Goal: Information Seeking & Learning: Learn about a topic

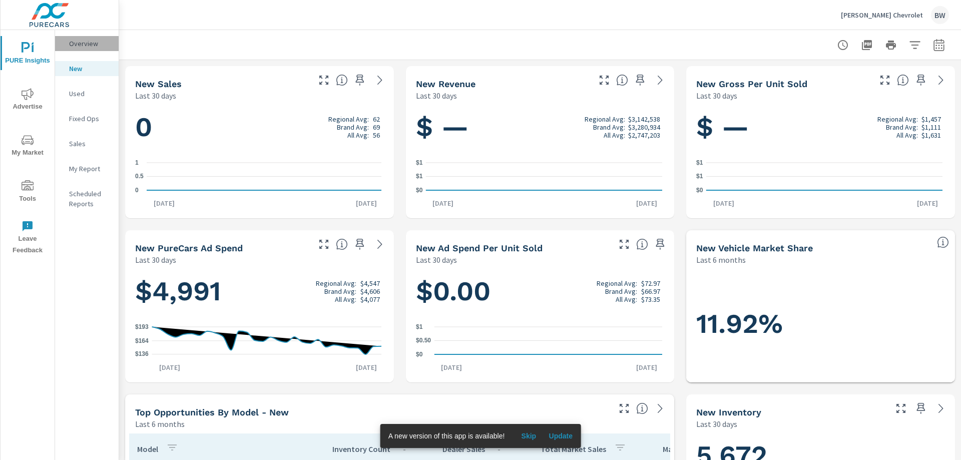
click at [90, 47] on p "Overview" at bounding box center [90, 44] width 42 height 10
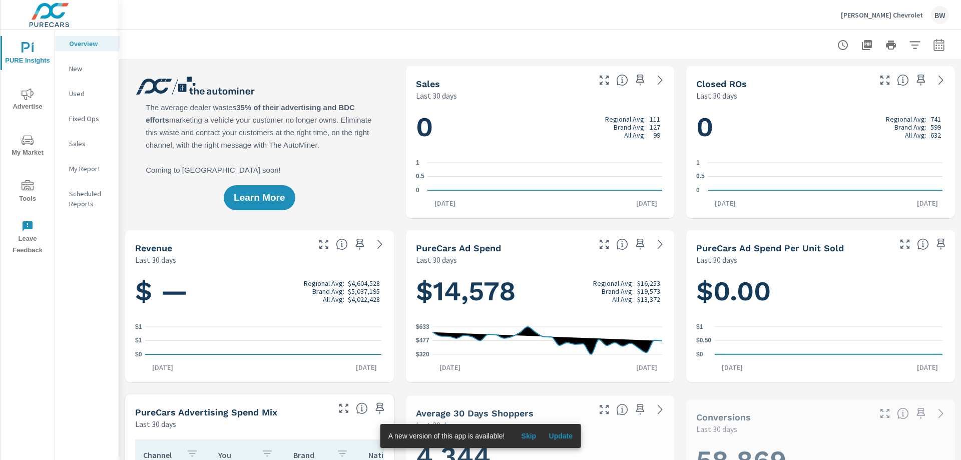
scroll to position [188, 0]
click at [79, 69] on p "New" at bounding box center [90, 69] width 42 height 10
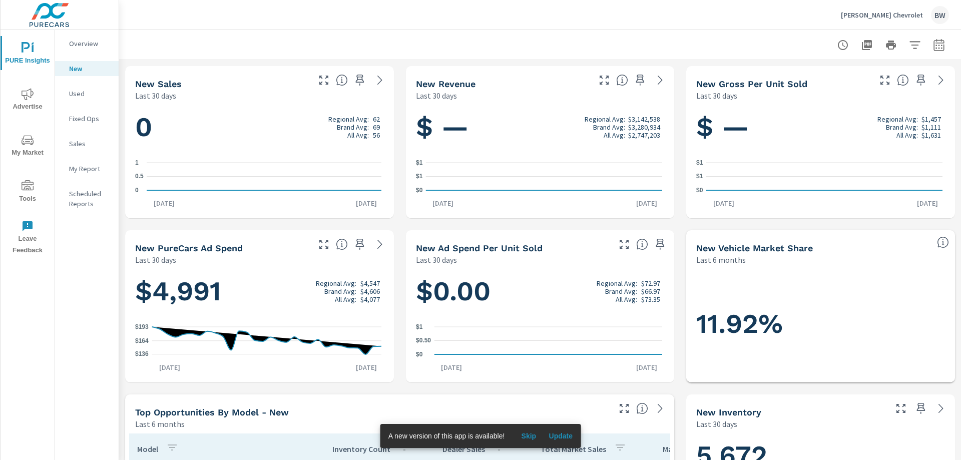
click at [47, 16] on img at bounding box center [50, 15] width 98 height 40
click at [26, 50] on icon "nav menu" at bounding box center [28, 48] width 12 height 12
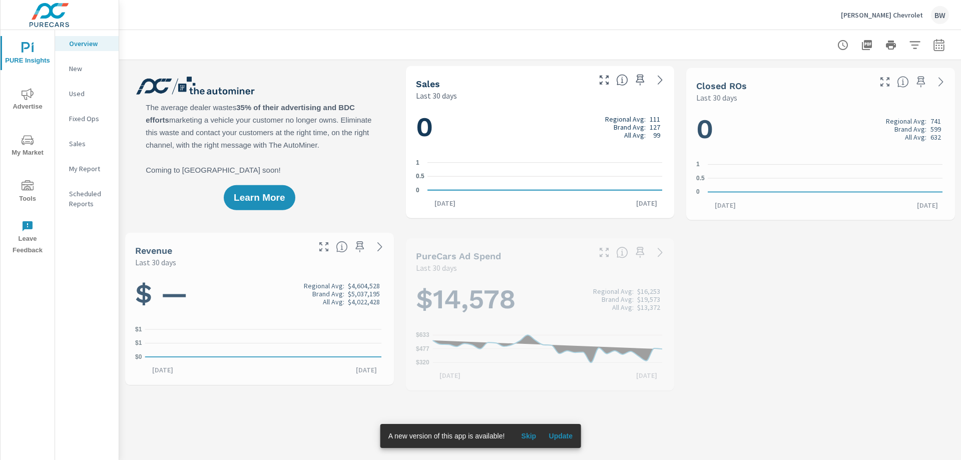
scroll to position [188, 0]
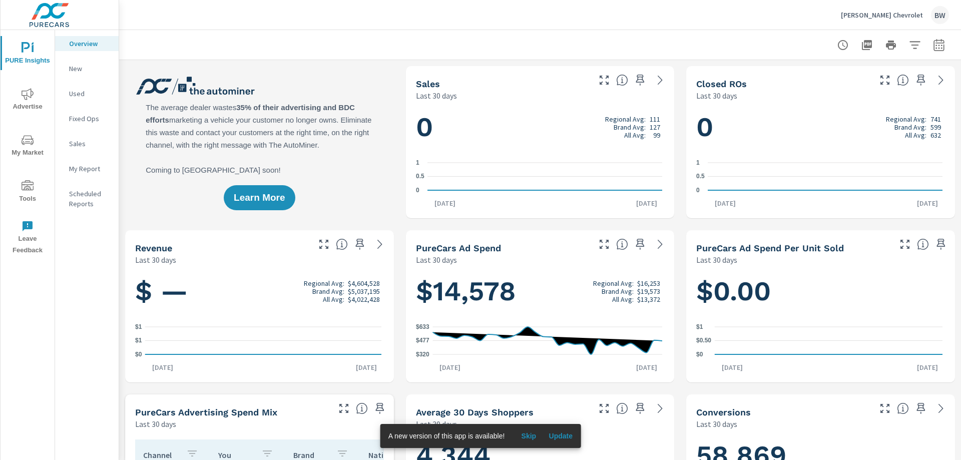
click at [883, 15] on p "[PERSON_NAME] Chevrolet" at bounding box center [882, 15] width 82 height 9
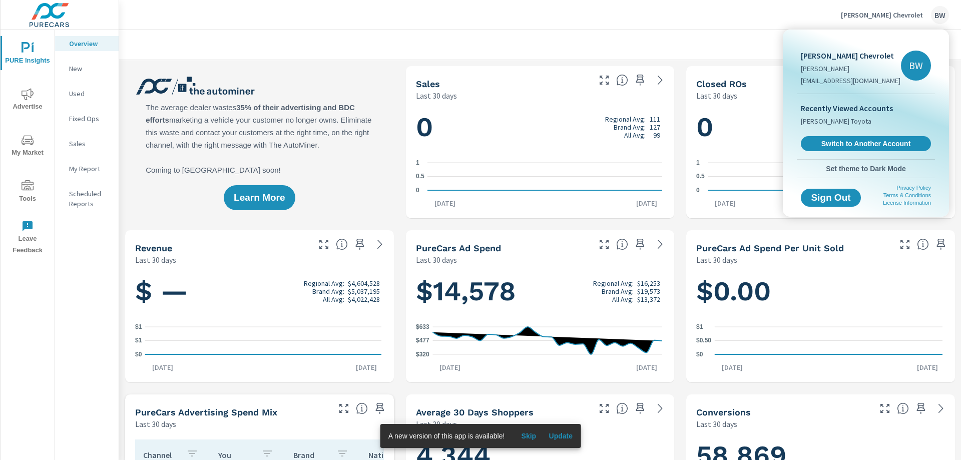
click at [762, 33] on div at bounding box center [480, 230] width 961 height 460
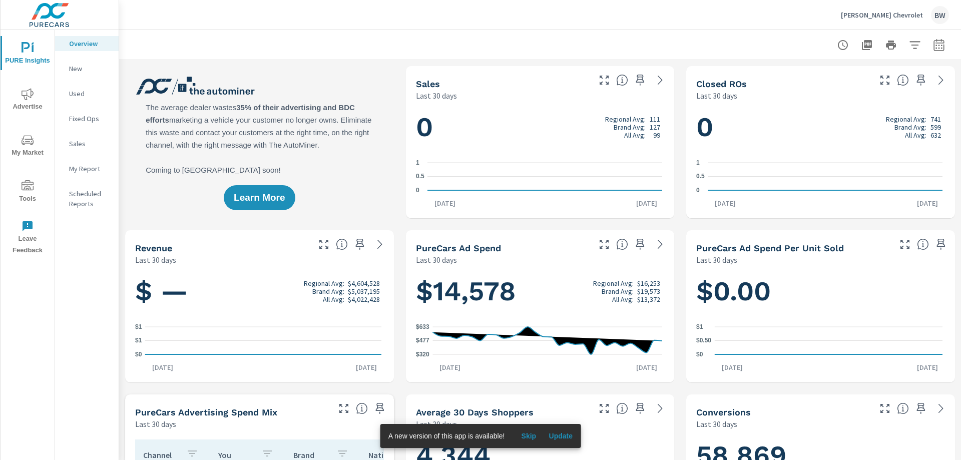
click at [35, 15] on img at bounding box center [50, 15] width 98 height 40
click at [559, 439] on span "Update" at bounding box center [561, 436] width 24 height 9
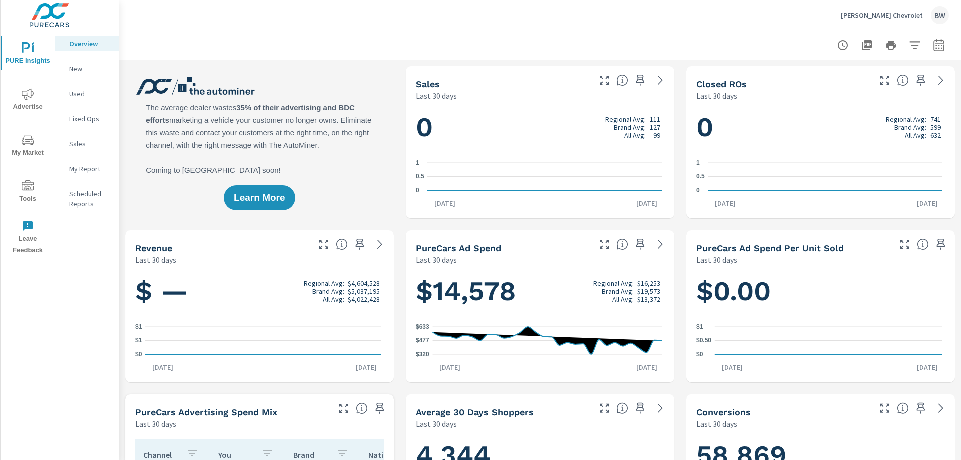
scroll to position [188, 0]
click at [27, 100] on span "Advertise" at bounding box center [28, 100] width 48 height 25
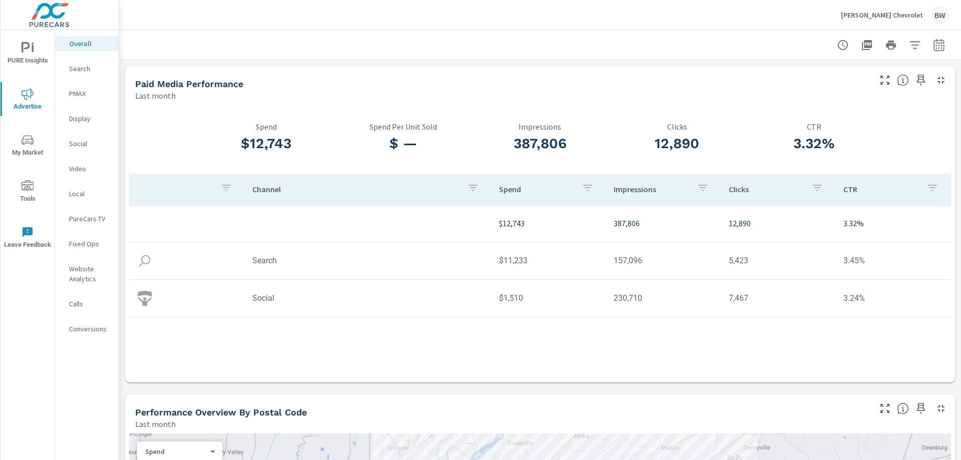
click at [73, 66] on p "Search" at bounding box center [90, 69] width 42 height 10
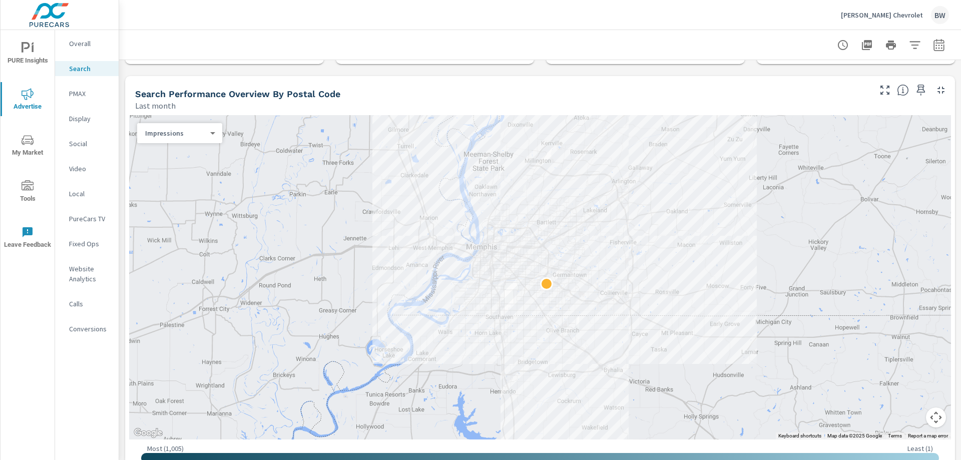
scroll to position [99, 0]
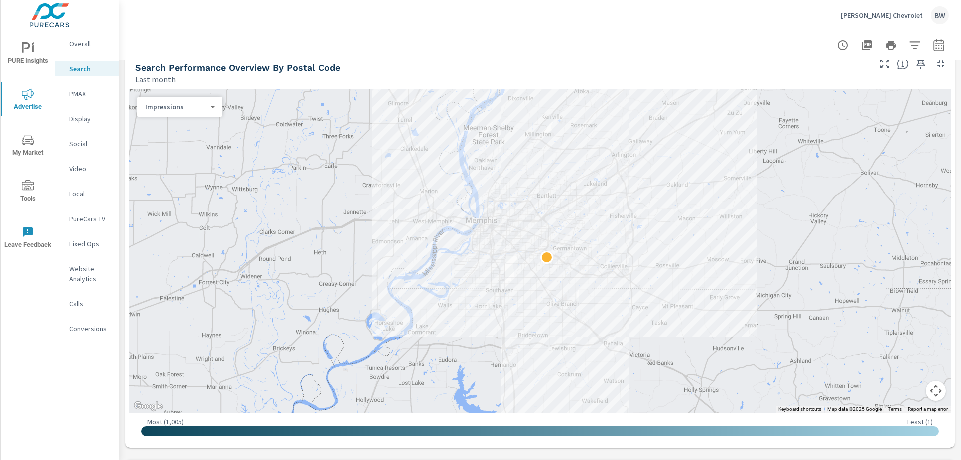
click at [82, 70] on p "Search" at bounding box center [90, 69] width 42 height 10
click at [174, 111] on body "PURE Insights Advertise My Market Tools Leave Feedback Overall Search PMAX Disp…" at bounding box center [480, 230] width 961 height 460
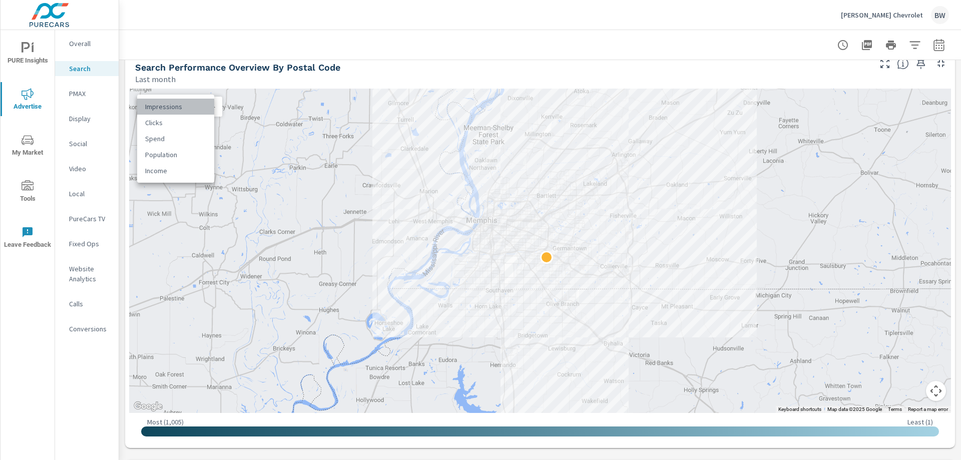
click at [174, 111] on li "Impressions" at bounding box center [175, 107] width 77 height 16
click at [190, 105] on body "PURE Insights Advertise My Market Tools Leave Feedback Overall Search PMAX Disp…" at bounding box center [480, 230] width 961 height 460
click at [167, 138] on li "Spend" at bounding box center [175, 139] width 77 height 16
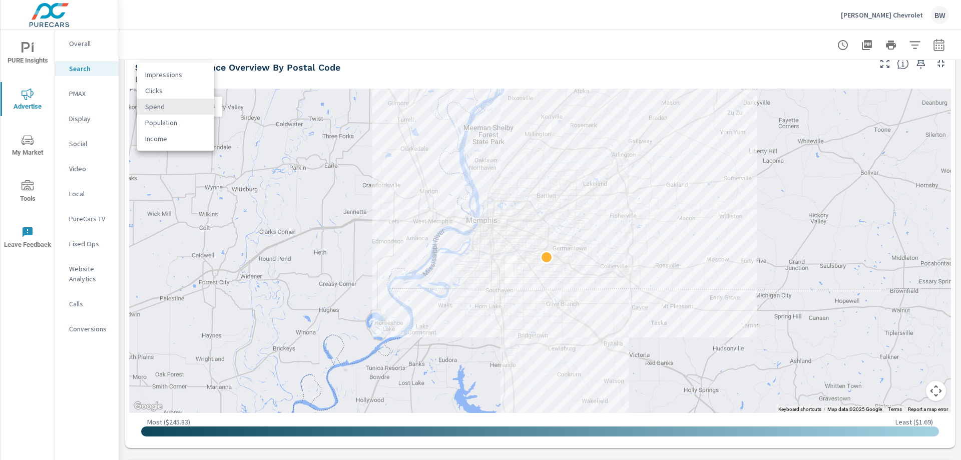
click at [172, 111] on body "PURE Insights Advertise My Market Tools Leave Feedback Overall Search PMAX Disp…" at bounding box center [480, 230] width 961 height 460
click at [170, 141] on li "Income" at bounding box center [175, 139] width 77 height 16
click at [69, 69] on p "Search" at bounding box center [90, 69] width 42 height 10
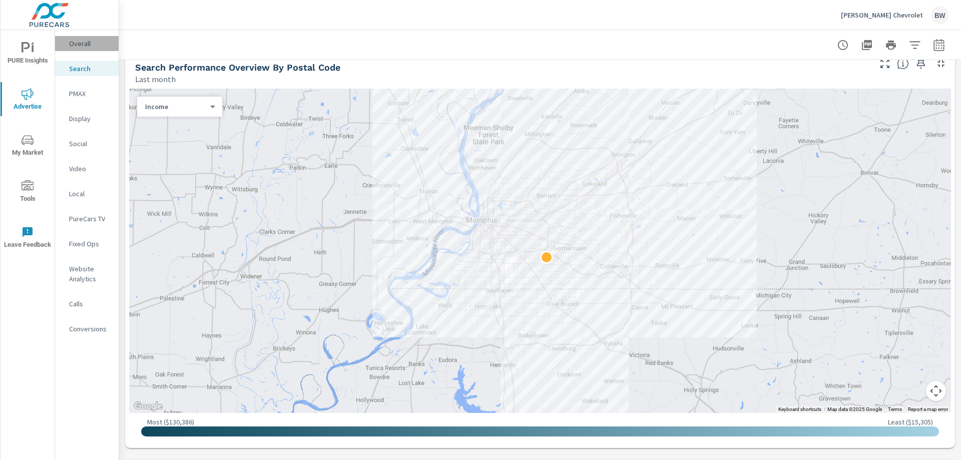
click at [71, 46] on p "Overall" at bounding box center [90, 44] width 42 height 10
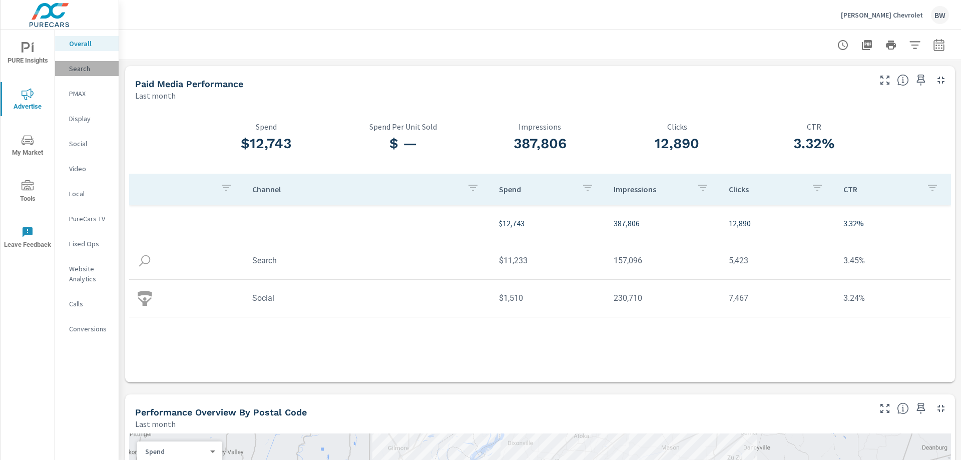
click at [74, 70] on p "Search" at bounding box center [90, 69] width 42 height 10
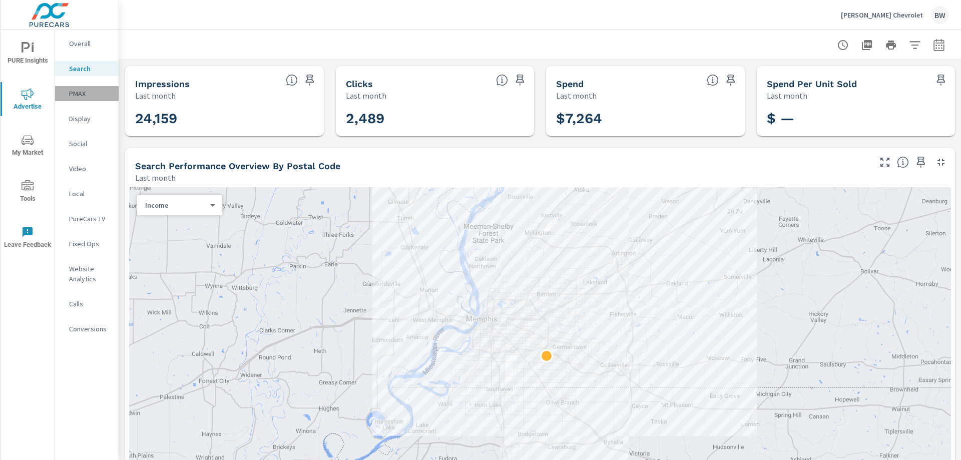
click at [72, 90] on p "PMAX" at bounding box center [90, 94] width 42 height 10
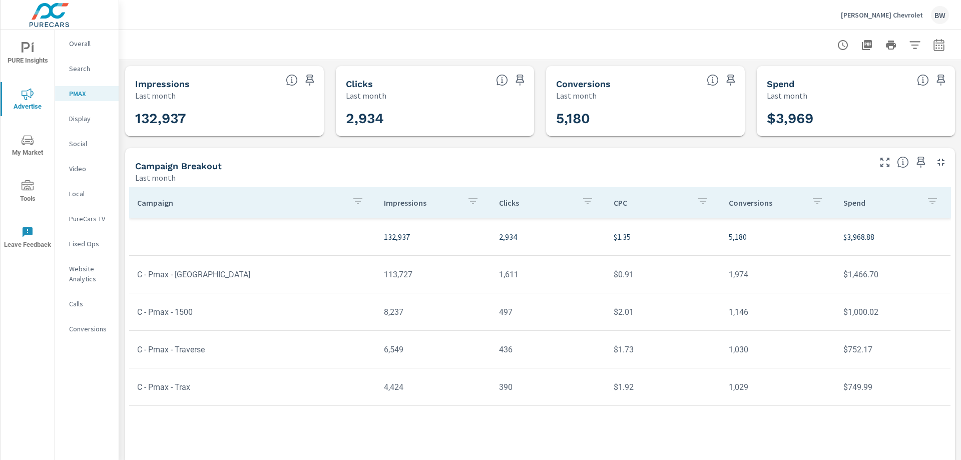
click at [35, 11] on img at bounding box center [50, 15] width 98 height 40
click at [28, 45] on icon "nav menu" at bounding box center [28, 48] width 12 height 12
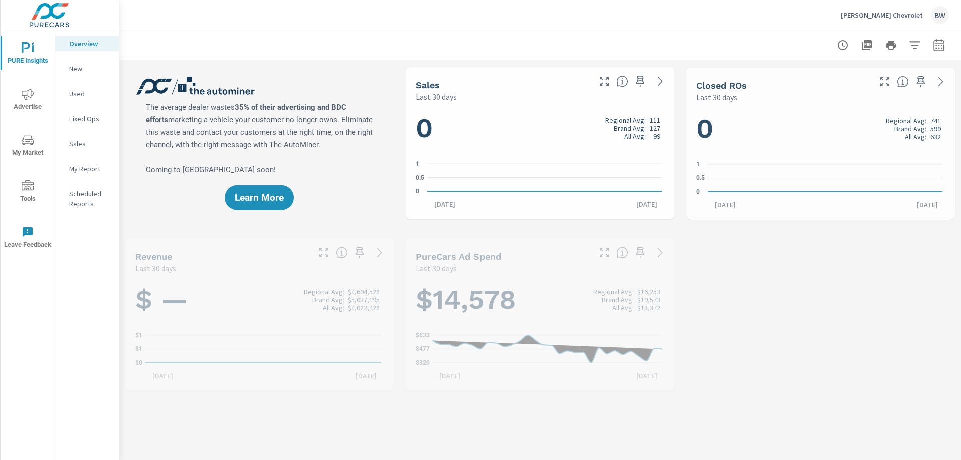
scroll to position [188, 0]
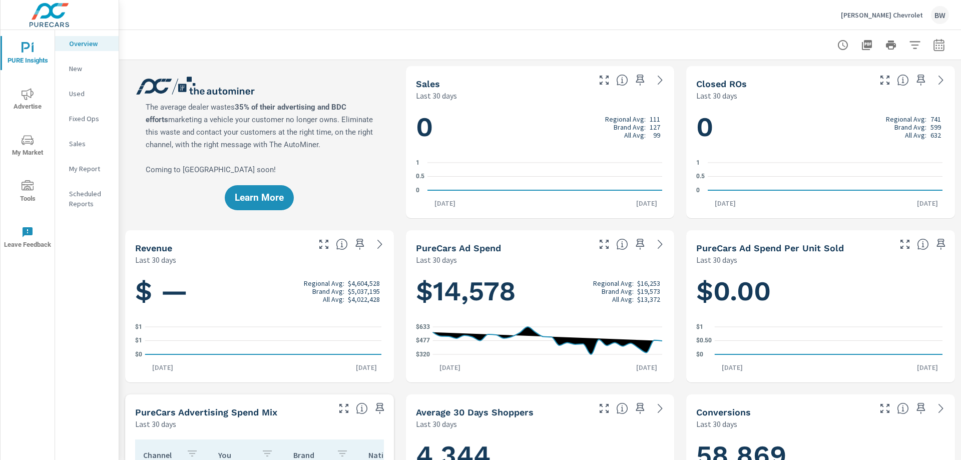
click at [29, 93] on icon "nav menu" at bounding box center [28, 94] width 12 height 12
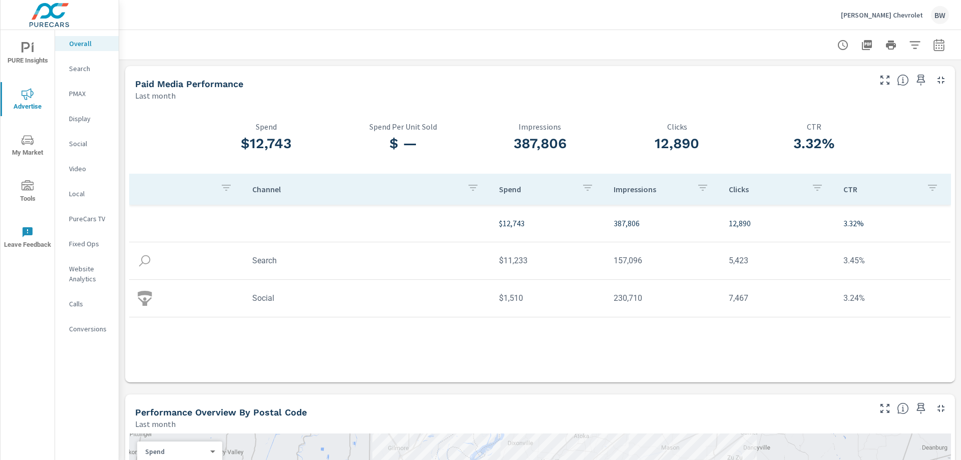
click at [80, 68] on p "Search" at bounding box center [90, 69] width 42 height 10
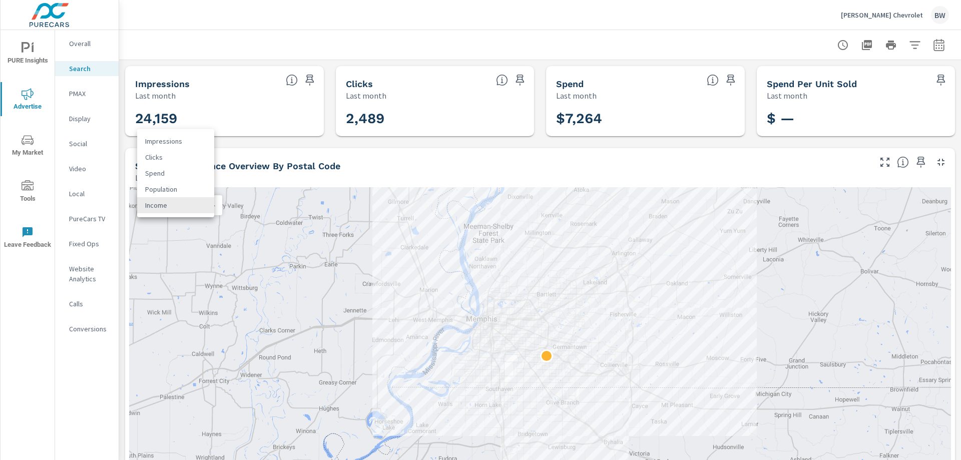
click at [214, 204] on body "PURE Insights Advertise My Market Tools Leave Feedback Overall Search PMAX Disp…" at bounding box center [480, 230] width 961 height 460
click at [184, 156] on li "Clicks" at bounding box center [175, 157] width 77 height 16
click at [71, 66] on p "Search" at bounding box center [90, 69] width 42 height 10
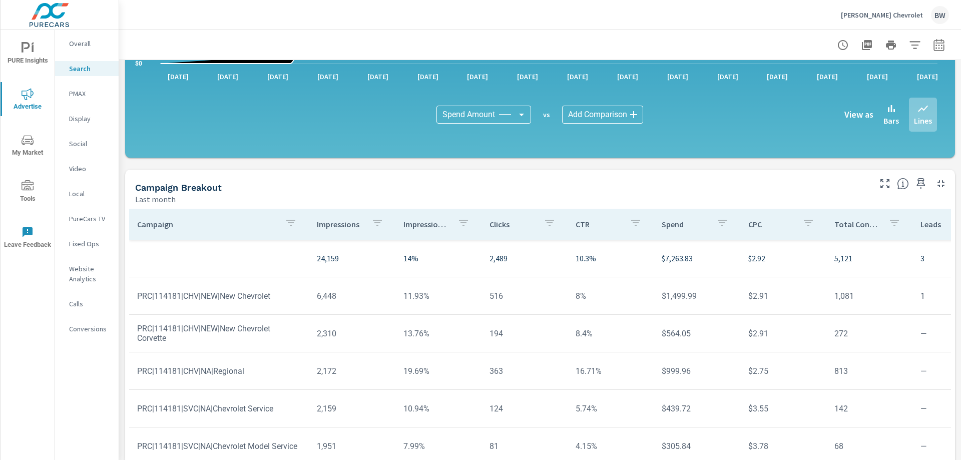
scroll to position [668, 0]
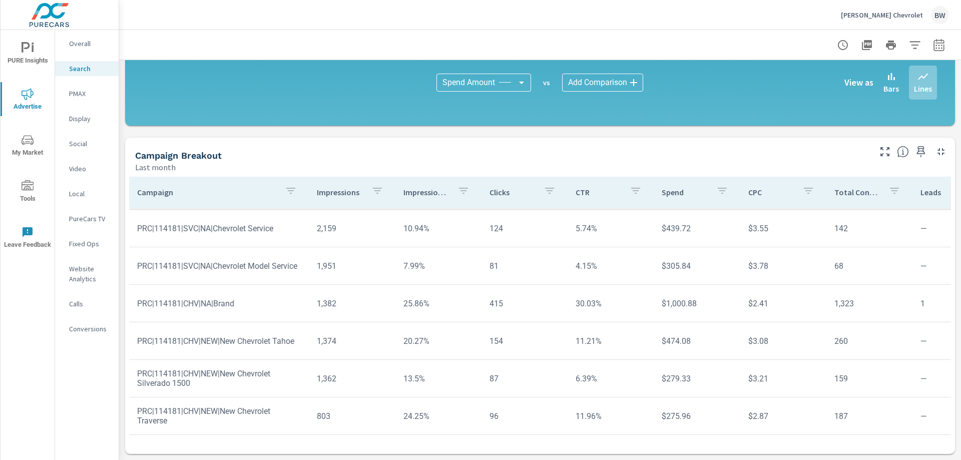
scroll to position [150, 0]
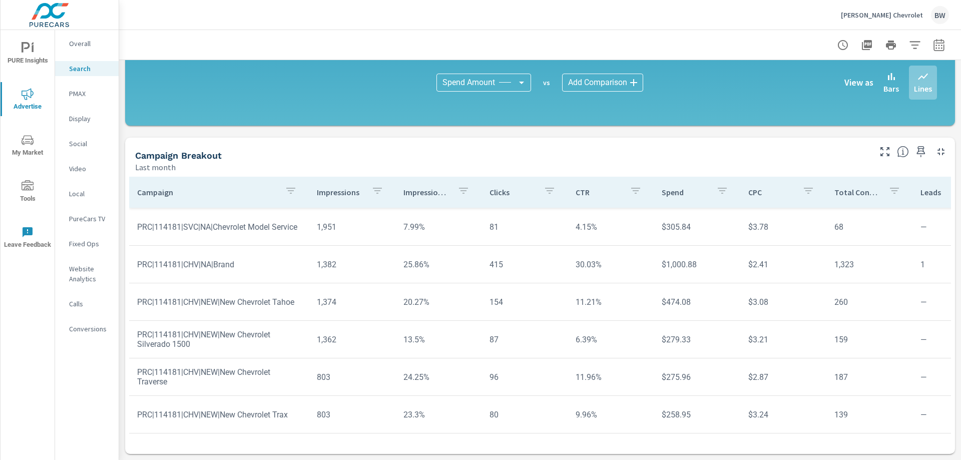
scroll to position [401, 0]
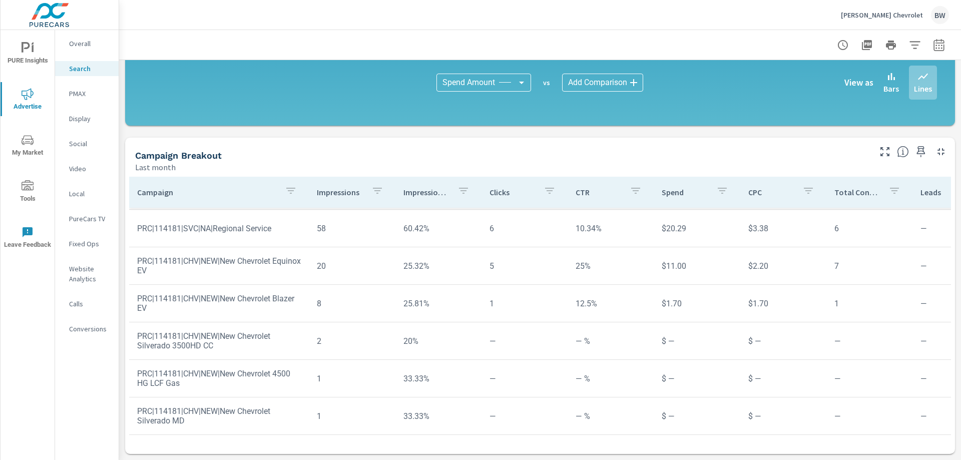
scroll to position [795, 0]
click at [336, 285] on tr "PRC|114181|CHV|NEW|New Chevrolet Blazer EV 8 25.81% 1 12.5% $1.70 $1.70 1 — 1 $…" at bounding box center [779, 304] width 1301 height 38
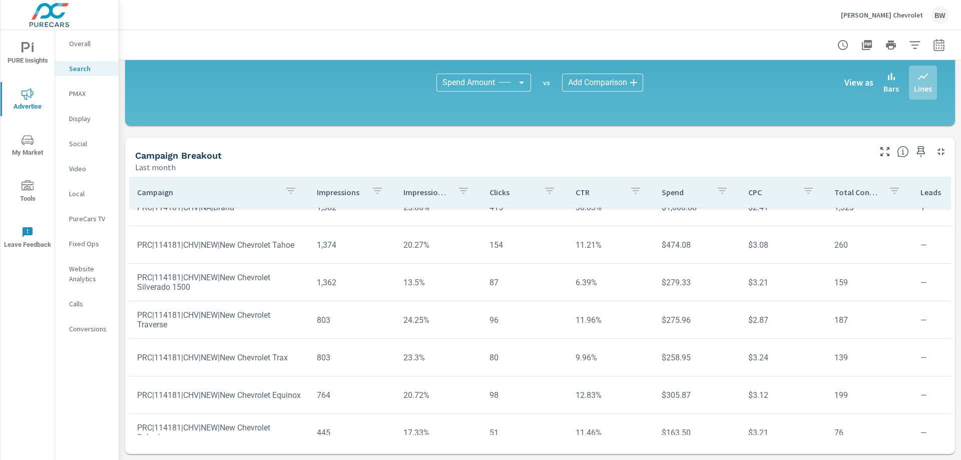
scroll to position [33, 0]
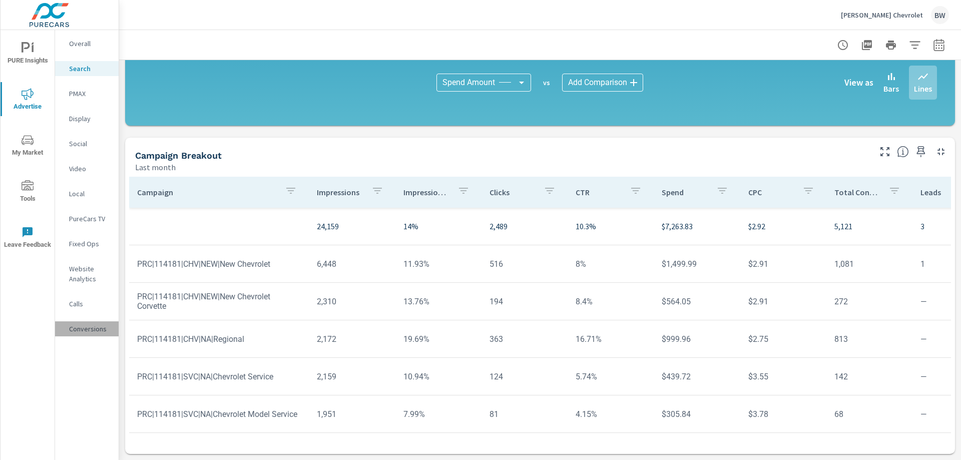
click at [85, 326] on p "Conversions" at bounding box center [90, 329] width 42 height 10
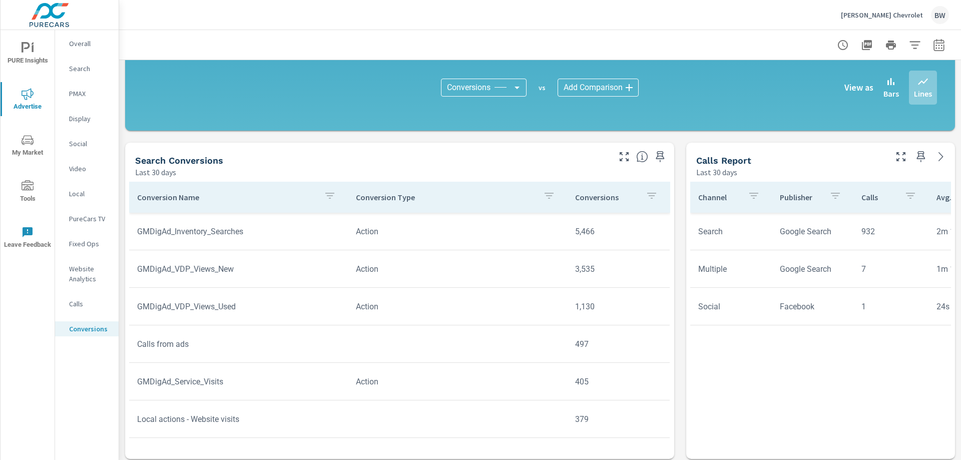
scroll to position [351, 0]
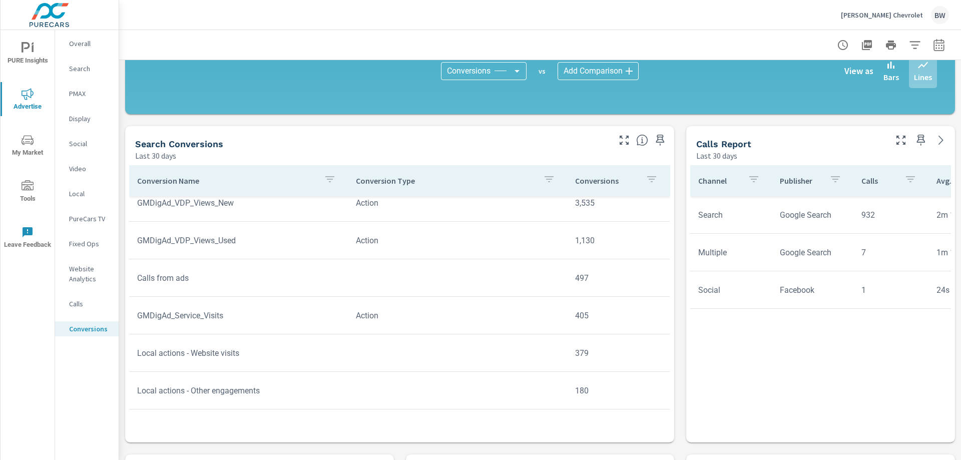
scroll to position [50, 0]
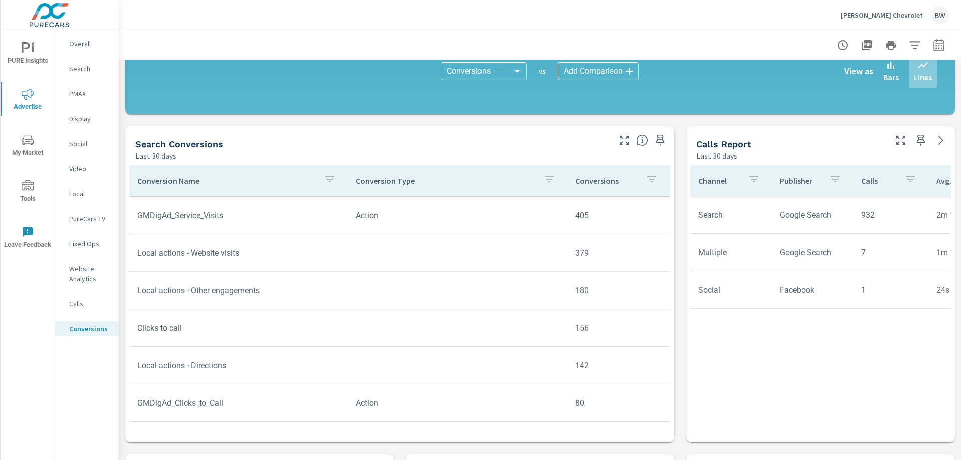
scroll to position [150, 0]
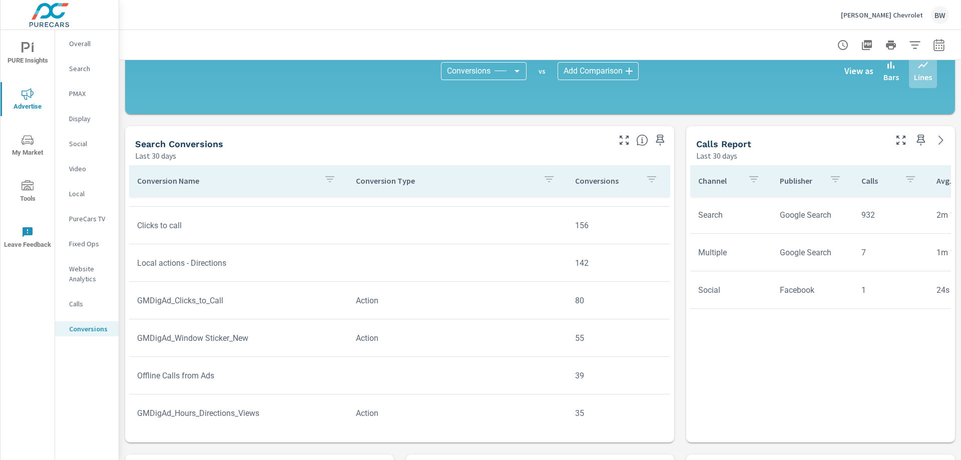
scroll to position [300, 0]
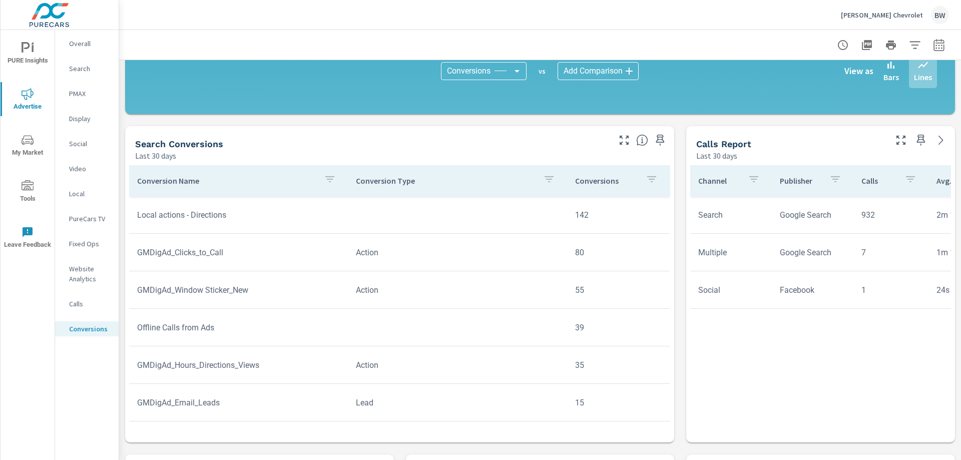
scroll to position [351, 0]
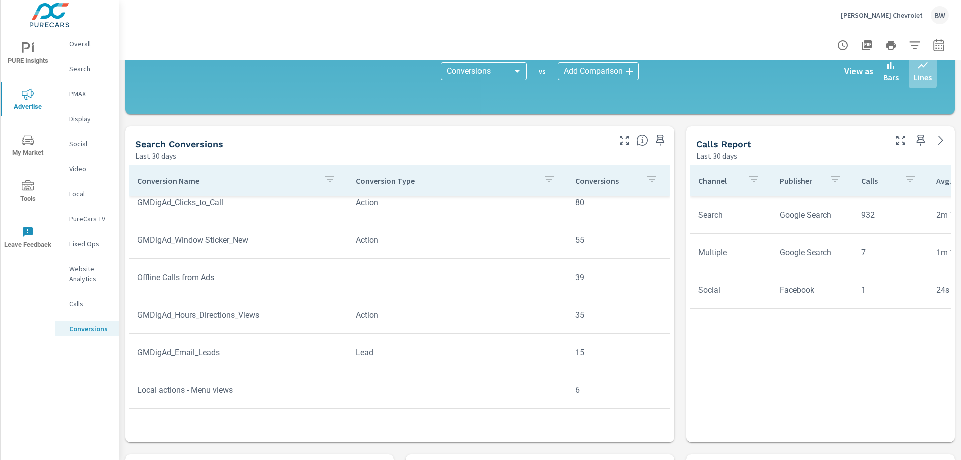
click at [359, 352] on td "Lead" at bounding box center [457, 353] width 219 height 26
click at [330, 346] on td "GMDigAd_Email_Leads" at bounding box center [238, 353] width 219 height 26
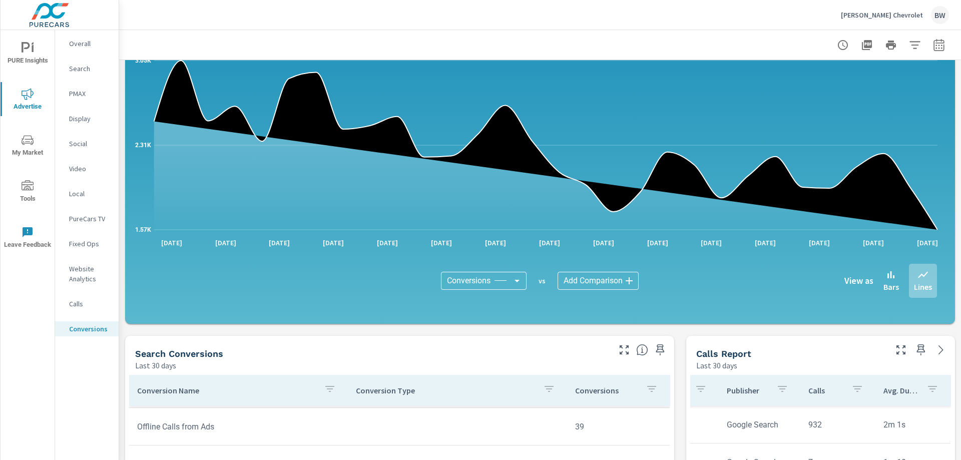
scroll to position [300, 0]
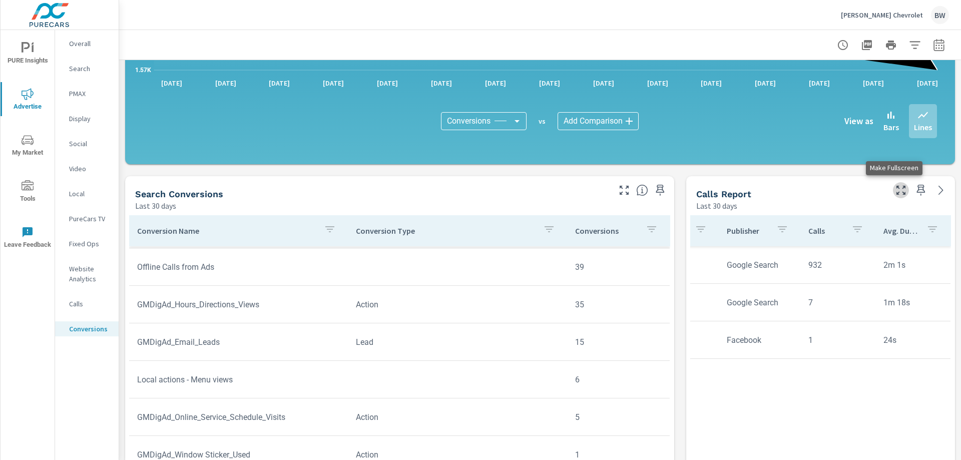
click at [897, 188] on icon "button" at bounding box center [901, 190] width 9 height 9
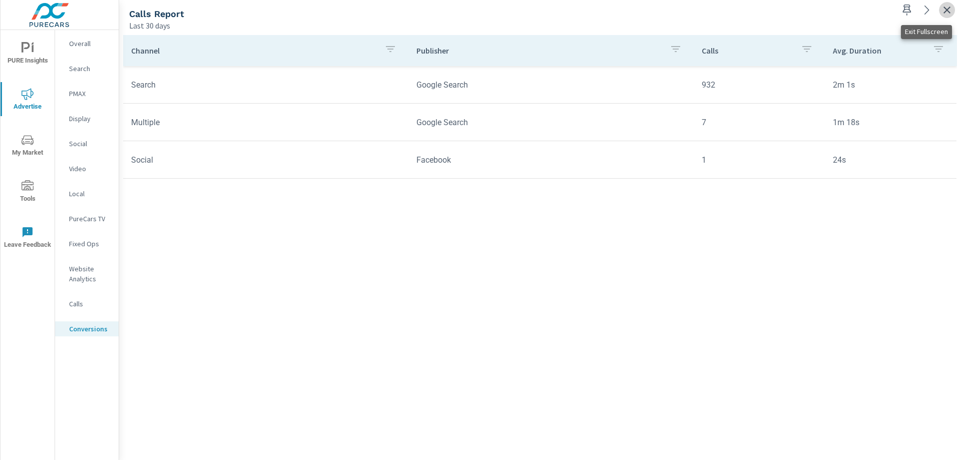
click at [944, 7] on icon "button" at bounding box center [947, 10] width 12 height 12
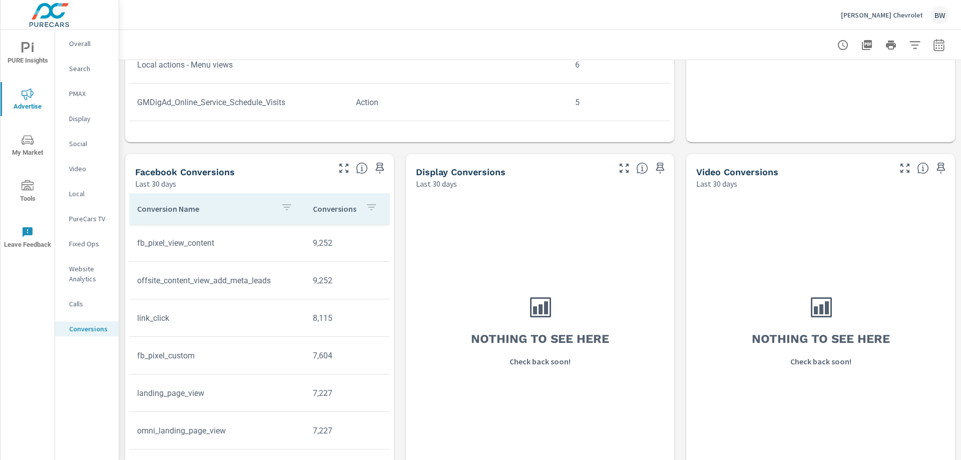
scroll to position [668, 0]
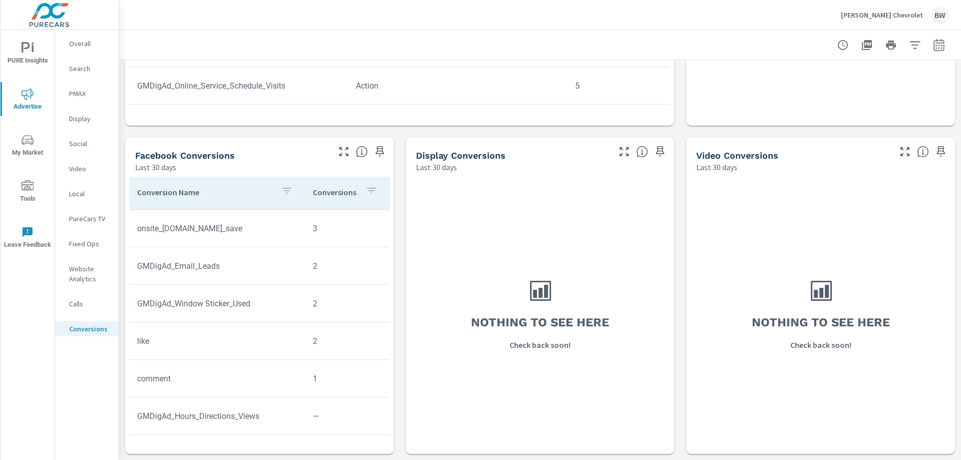
scroll to position [412, 0]
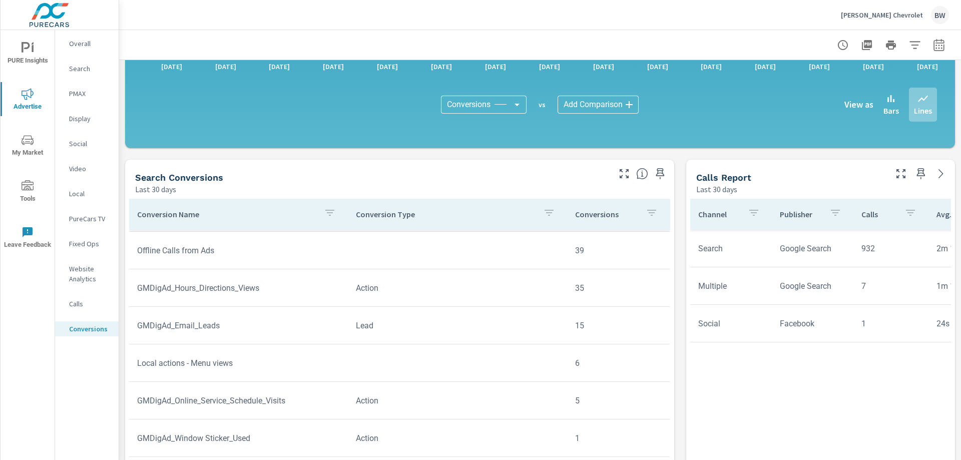
click at [188, 215] on p "Conversion Name" at bounding box center [226, 214] width 179 height 10
click at [188, 215] on p "Conversion Name" at bounding box center [220, 214] width 167 height 10
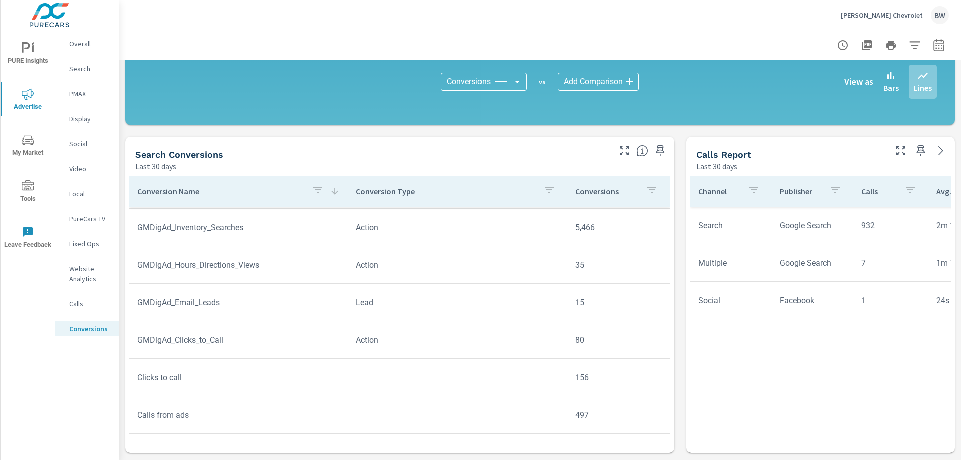
scroll to position [417, 0]
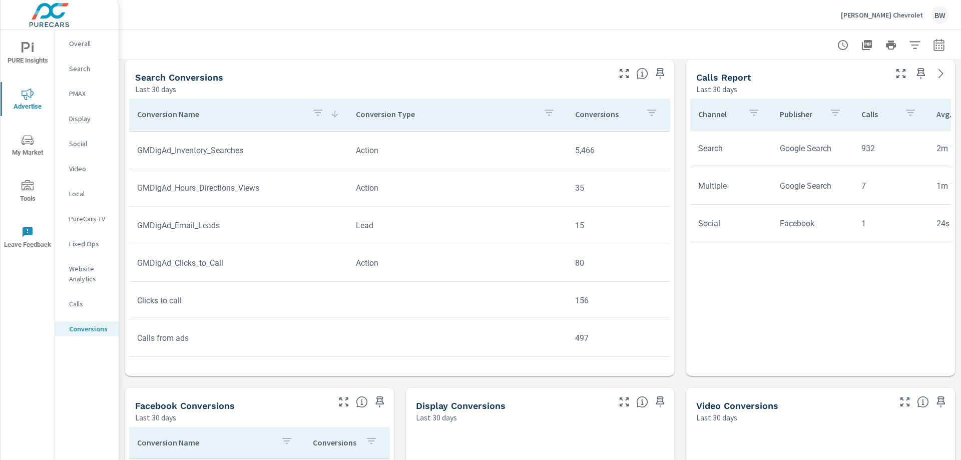
scroll to position [162, 0]
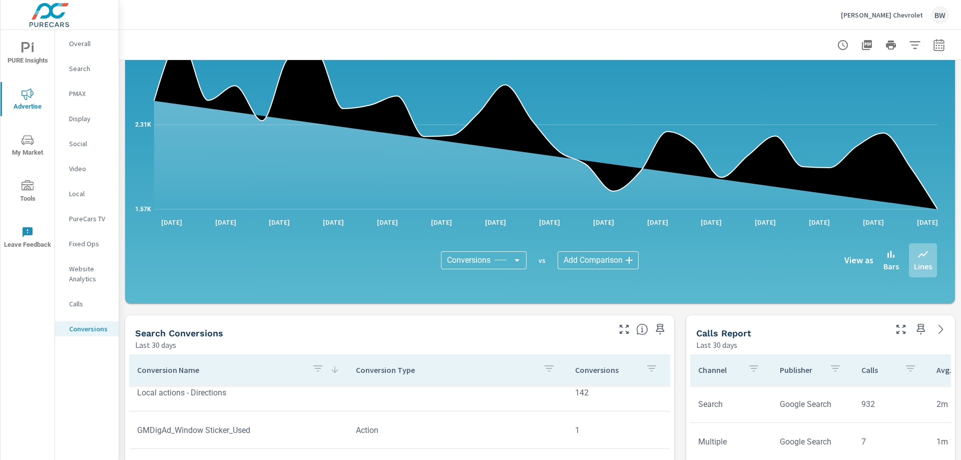
scroll to position [200, 0]
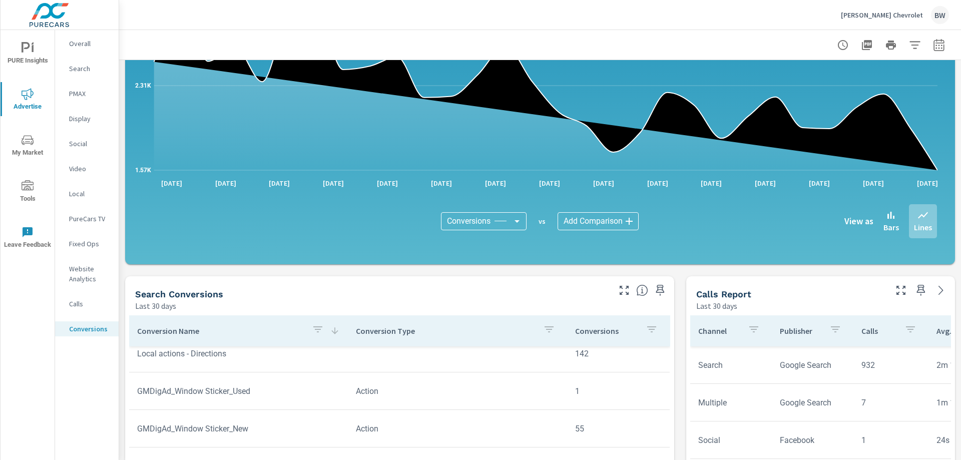
click at [545, 327] on icon "button" at bounding box center [549, 329] width 9 height 6
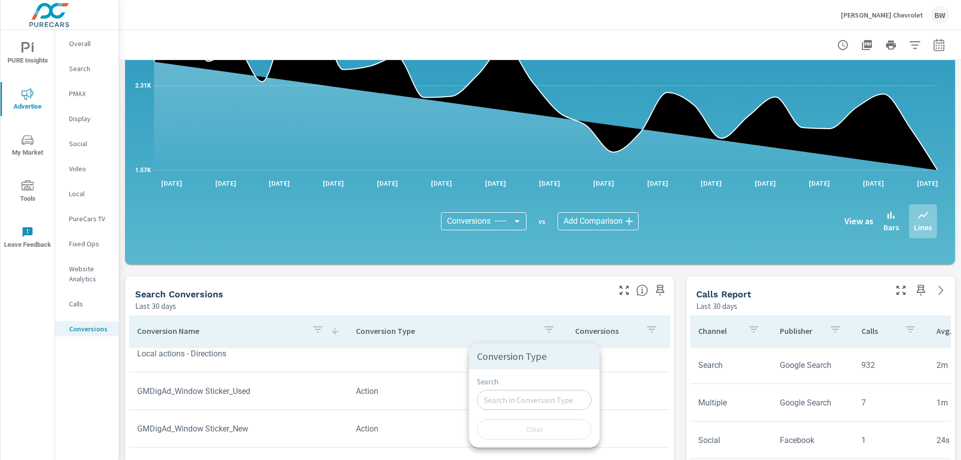
click at [539, 327] on div at bounding box center [480, 230] width 961 height 460
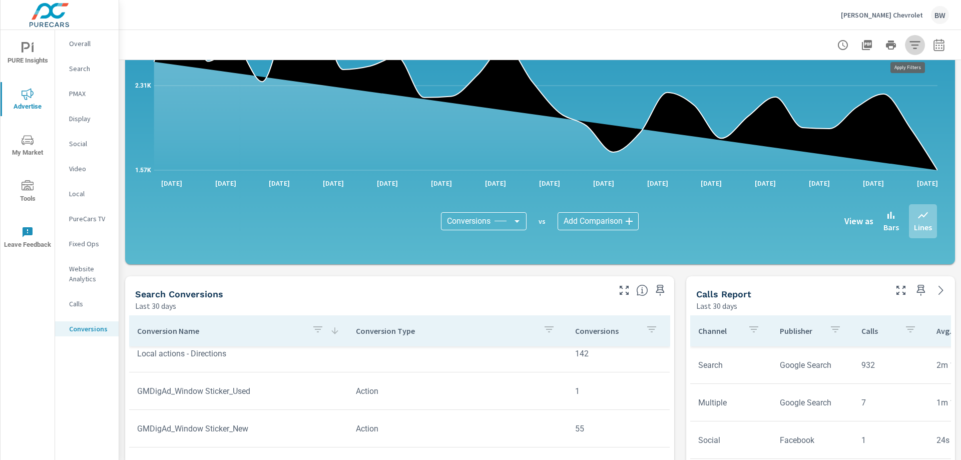
click at [909, 44] on icon "button" at bounding box center [915, 45] width 12 height 12
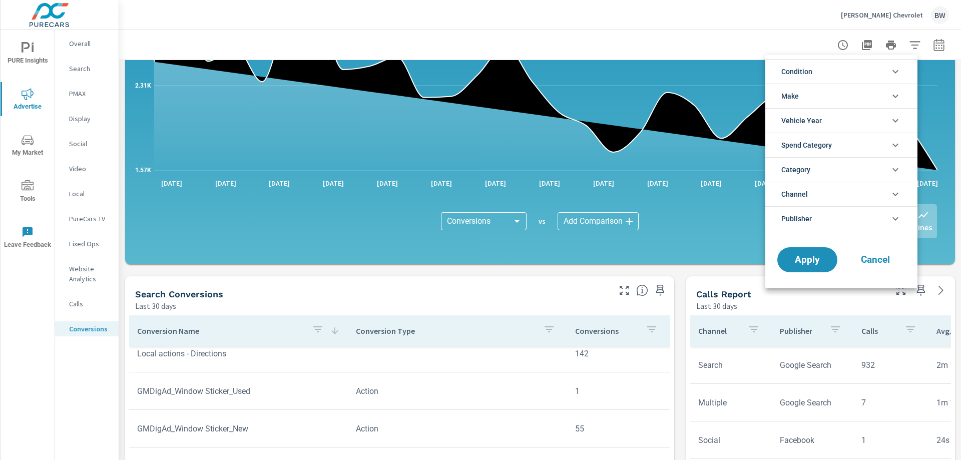
click at [752, 29] on div at bounding box center [480, 230] width 961 height 460
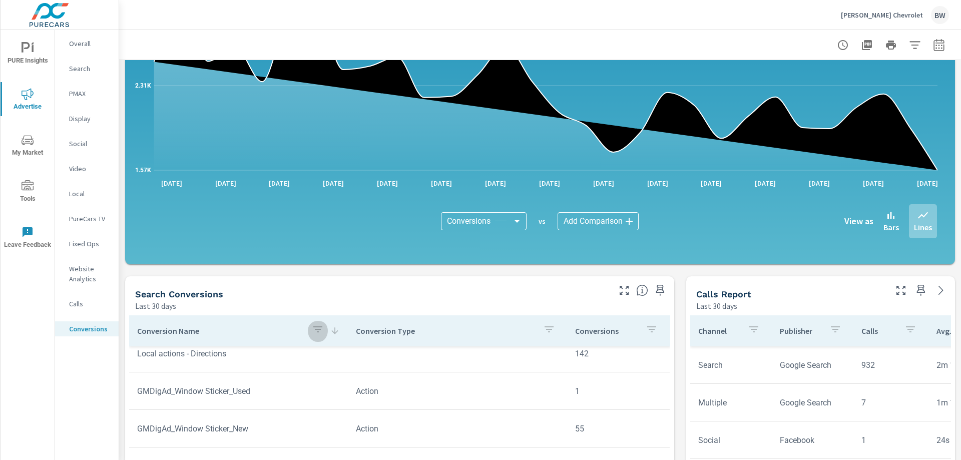
click at [315, 331] on icon "button" at bounding box center [317, 329] width 9 height 6
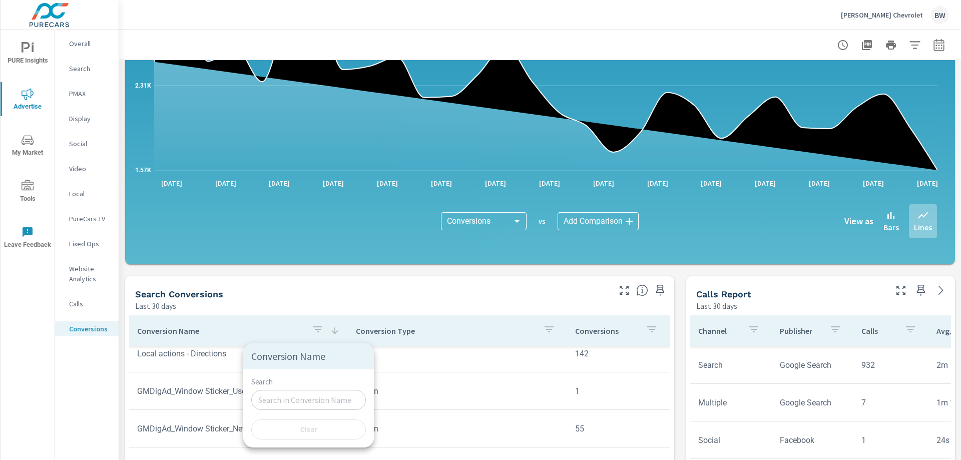
click at [301, 306] on div at bounding box center [480, 230] width 961 height 460
